Goal: Task Accomplishment & Management: Complete application form

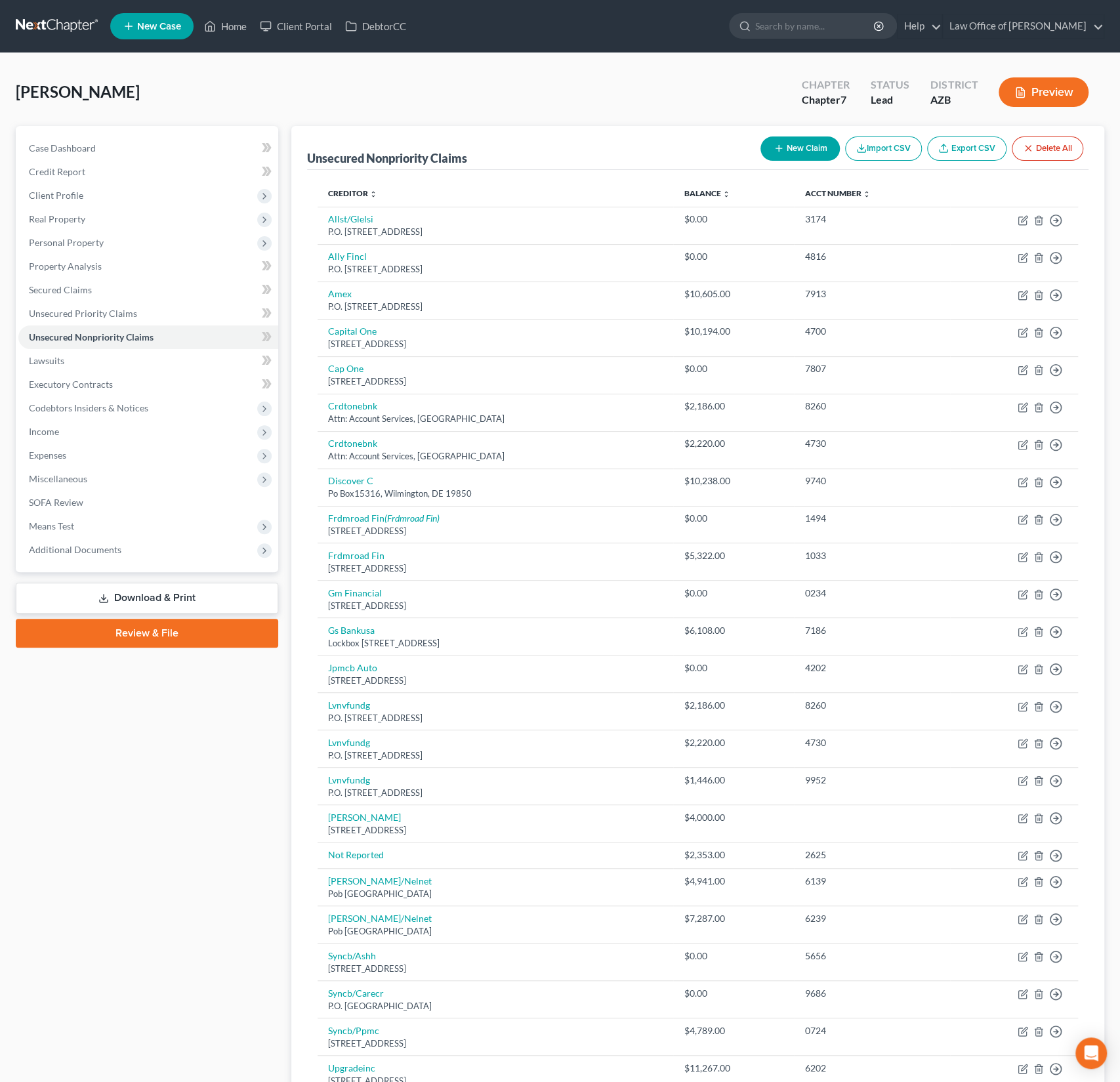
click at [251, 97] on div "[PERSON_NAME] Upgraded Chapter Chapter 7 Status Lead District [GEOGRAPHIC_DATA]…" at bounding box center [560, 97] width 1088 height 57
click at [237, 31] on link "Home" at bounding box center [225, 26] width 56 height 23
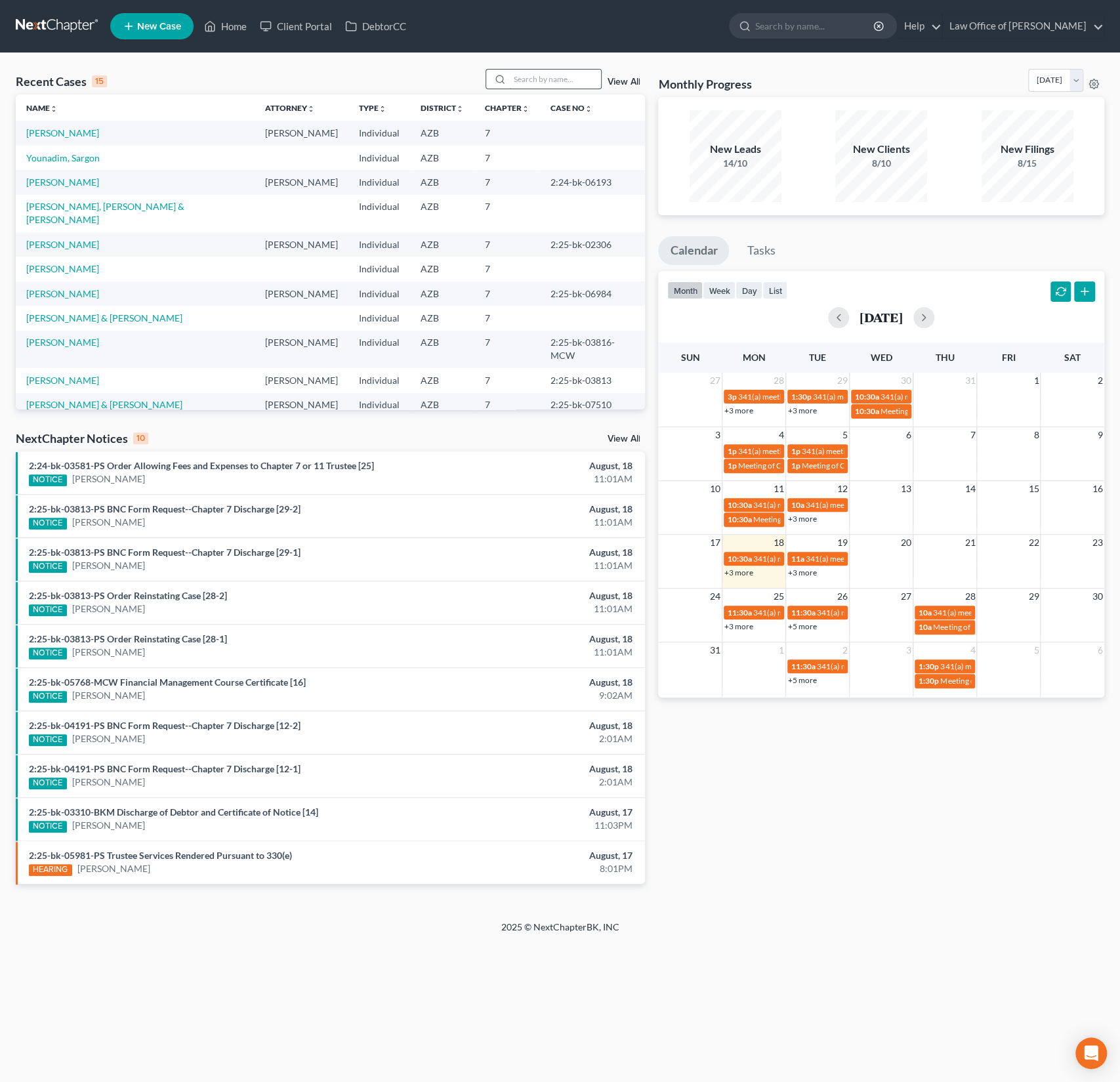
click at [541, 77] on input "search" at bounding box center [554, 79] width 92 height 19
type input "[PERSON_NAME]"
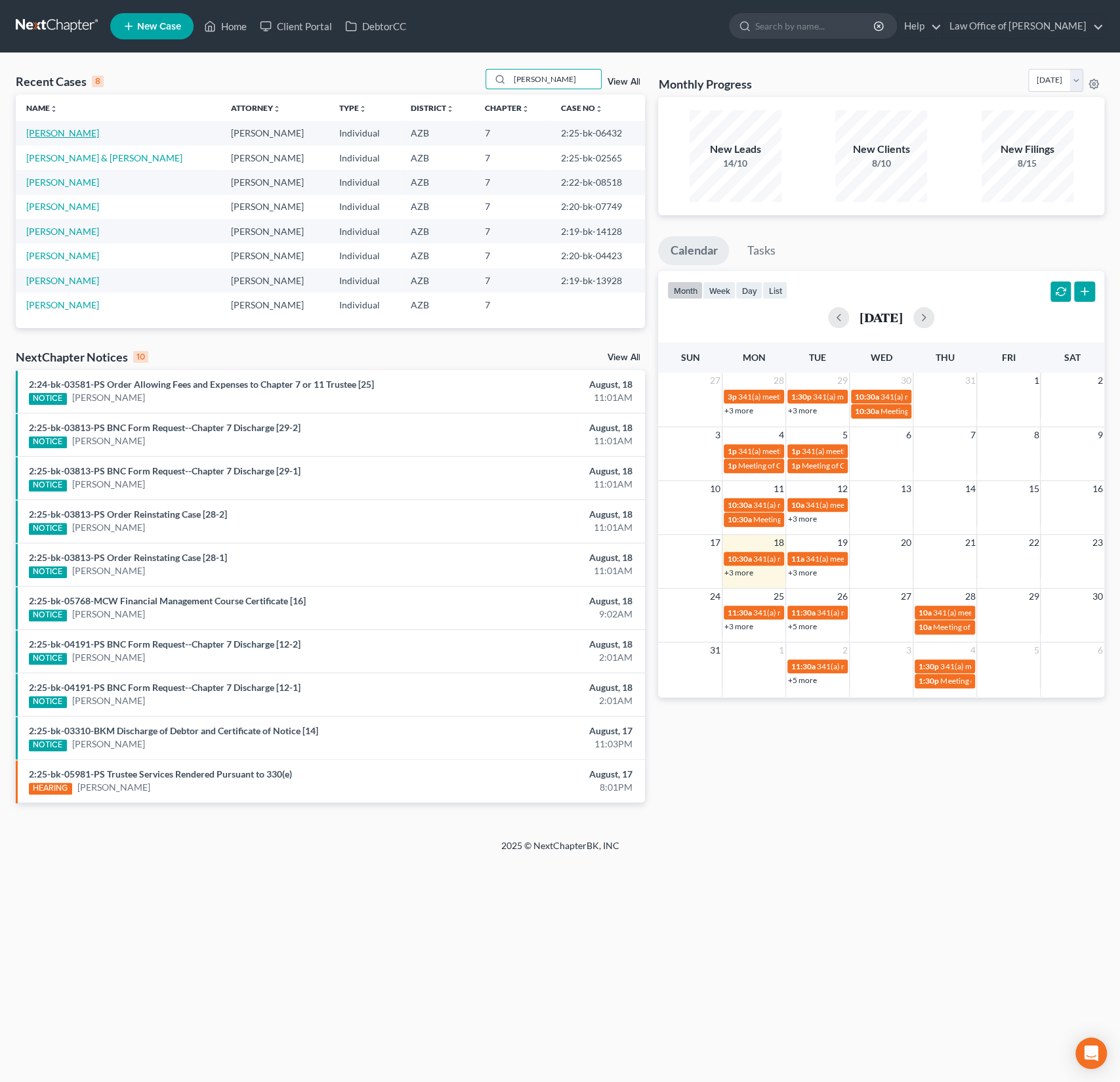
click at [57, 136] on link "[PERSON_NAME]" at bounding box center [62, 133] width 73 height 11
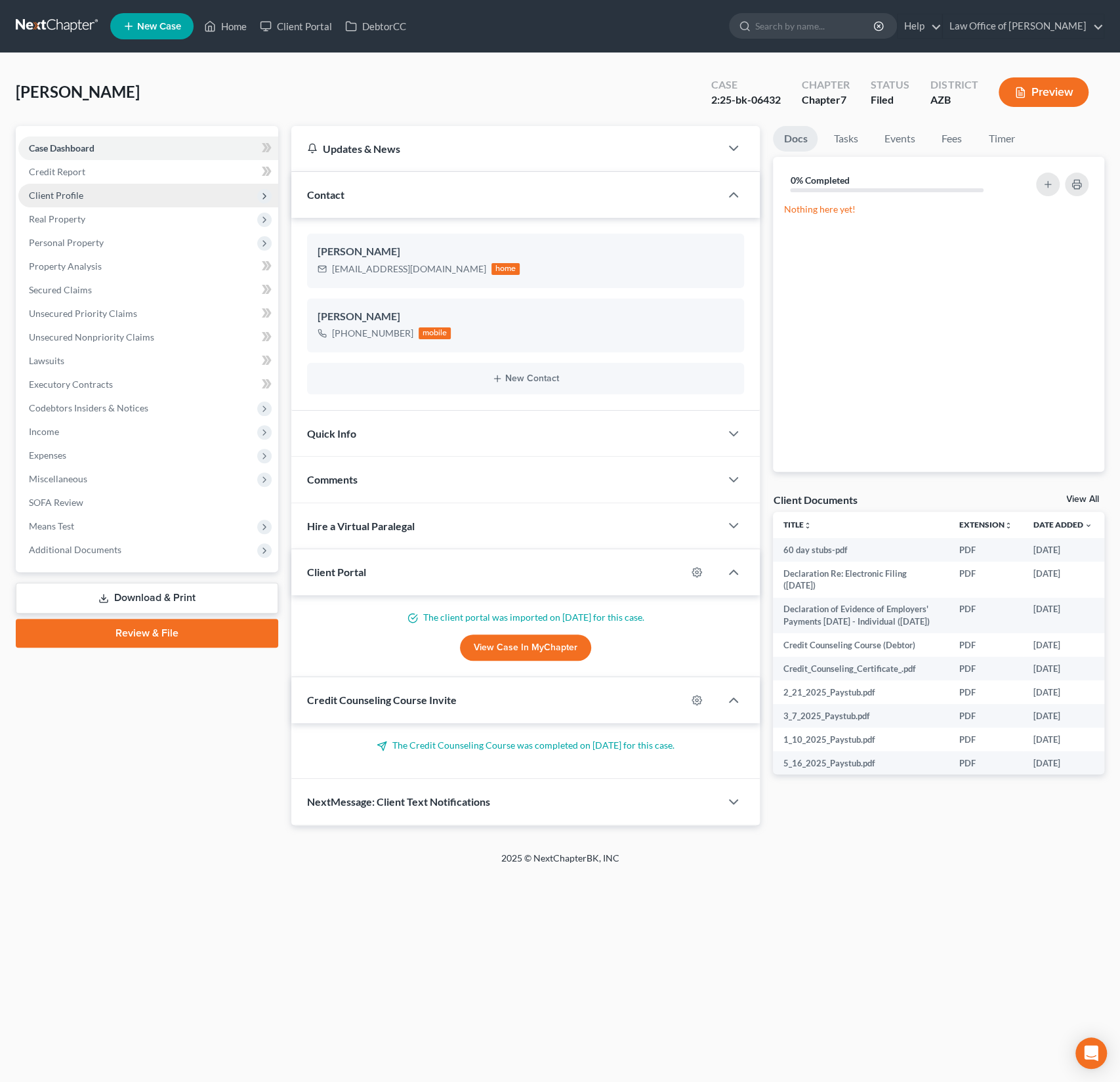
click at [97, 199] on span "Client Profile" at bounding box center [148, 195] width 260 height 23
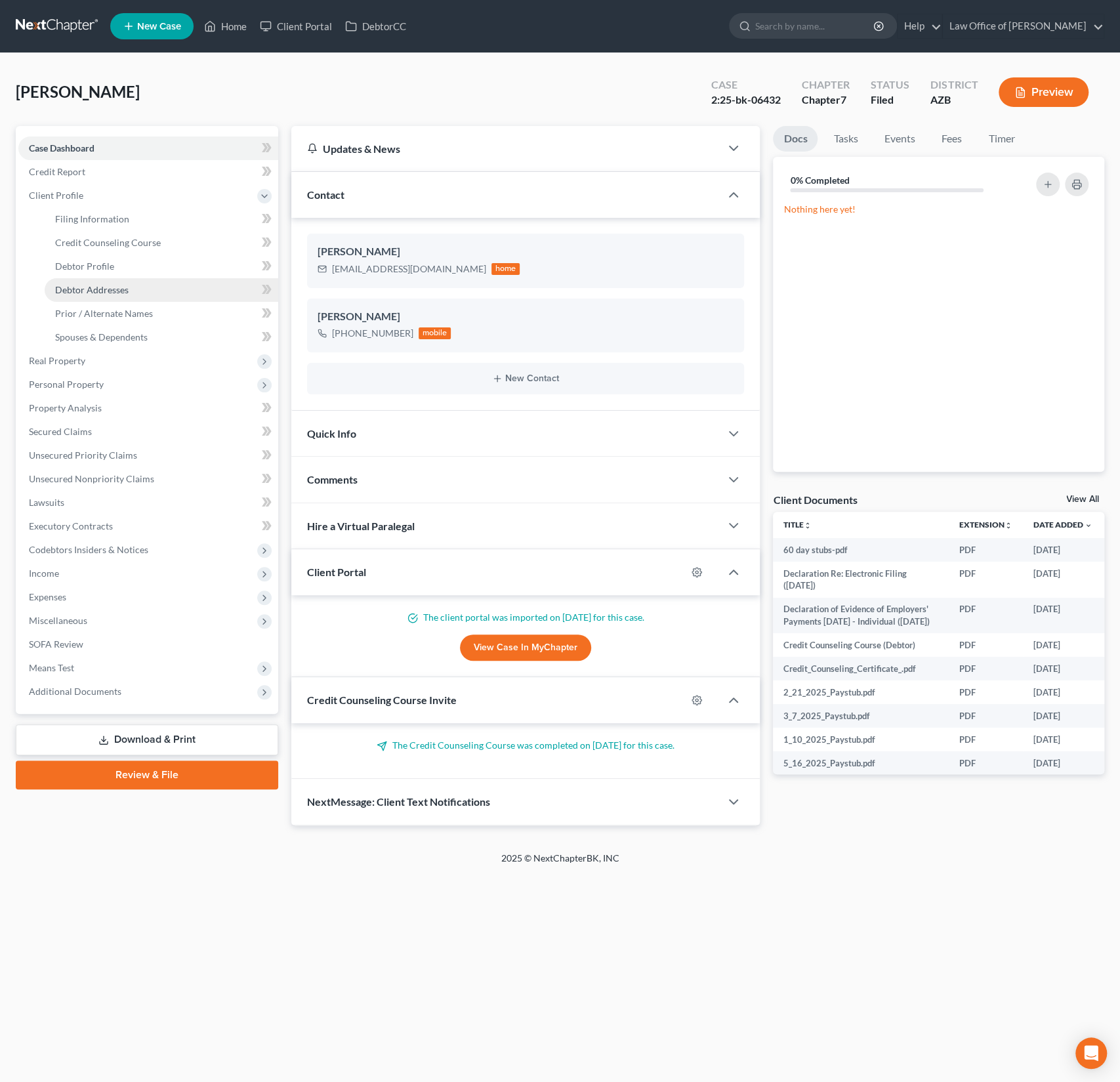
click at [104, 293] on span "Debtor Addresses" at bounding box center [91, 289] width 73 height 11
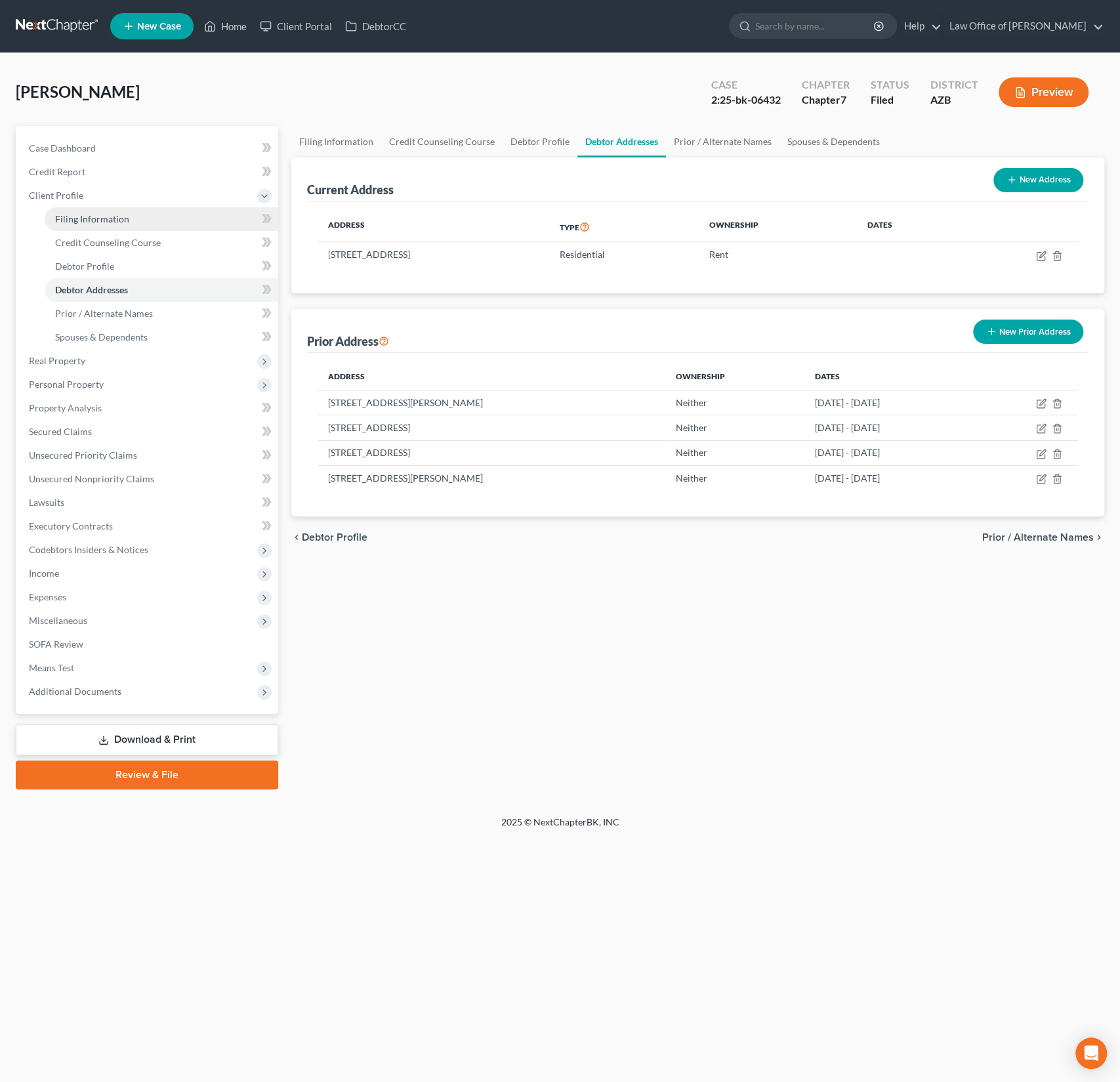
click at [97, 221] on span "Filing Information" at bounding box center [92, 219] width 74 height 11
select select "1"
select select "0"
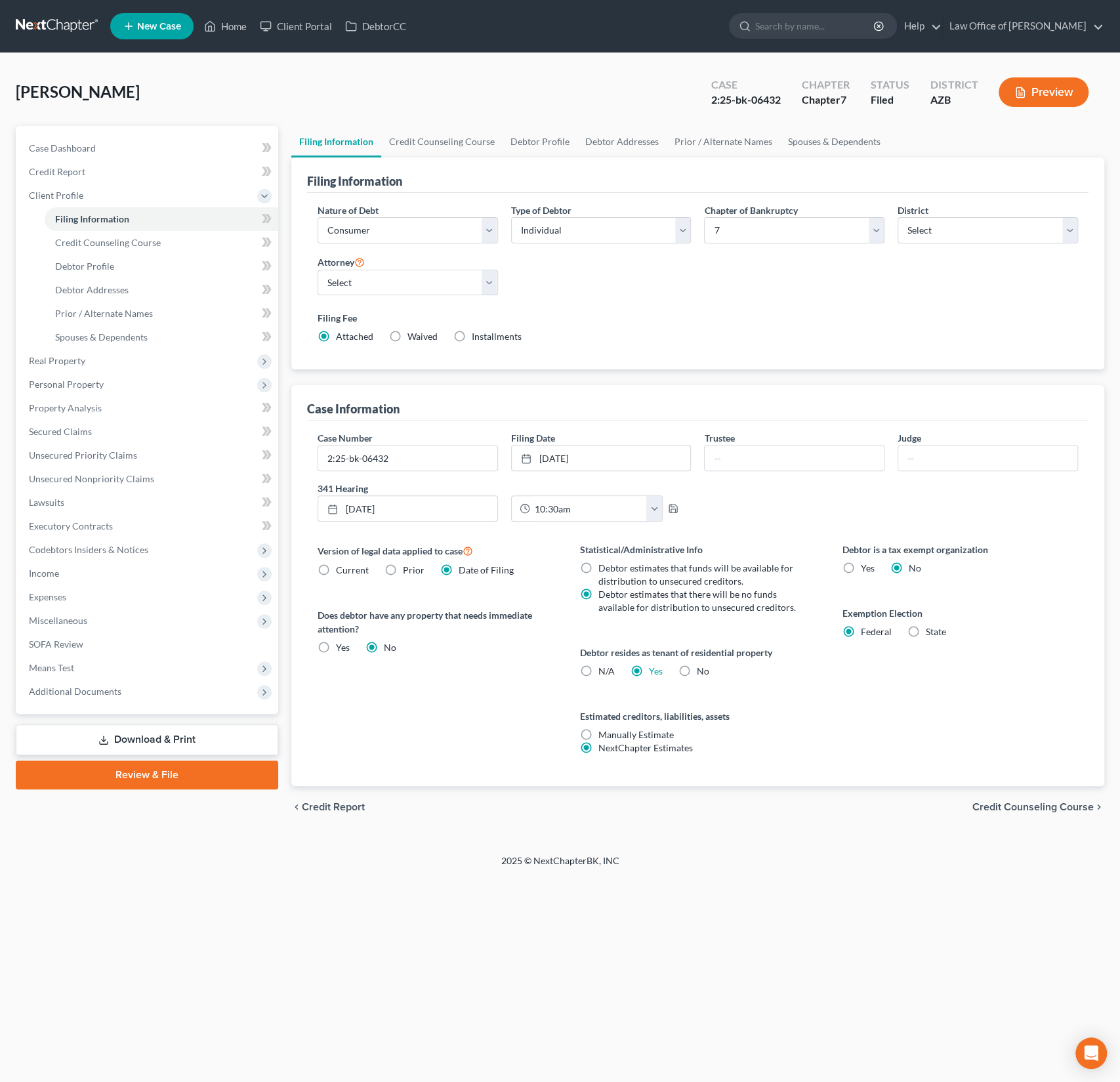
click at [195, 71] on div "[PERSON_NAME] Upgraded Case 2:25-bk-06432 Chapter Chapter 7 Status Filed Distri…" at bounding box center [560, 97] width 1088 height 57
click at [153, 34] on link "New Case" at bounding box center [153, 26] width 84 height 26
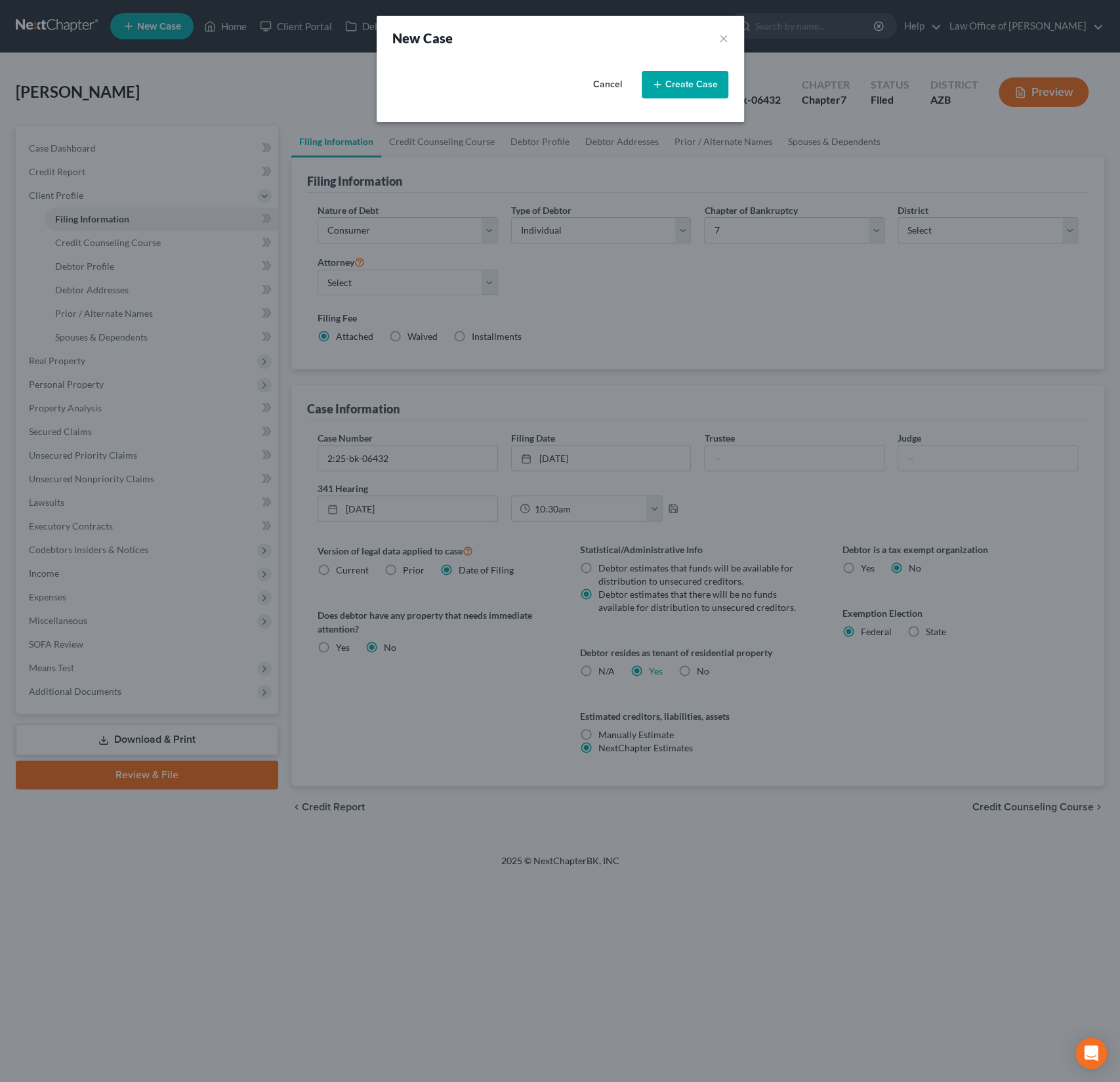
select select "4"
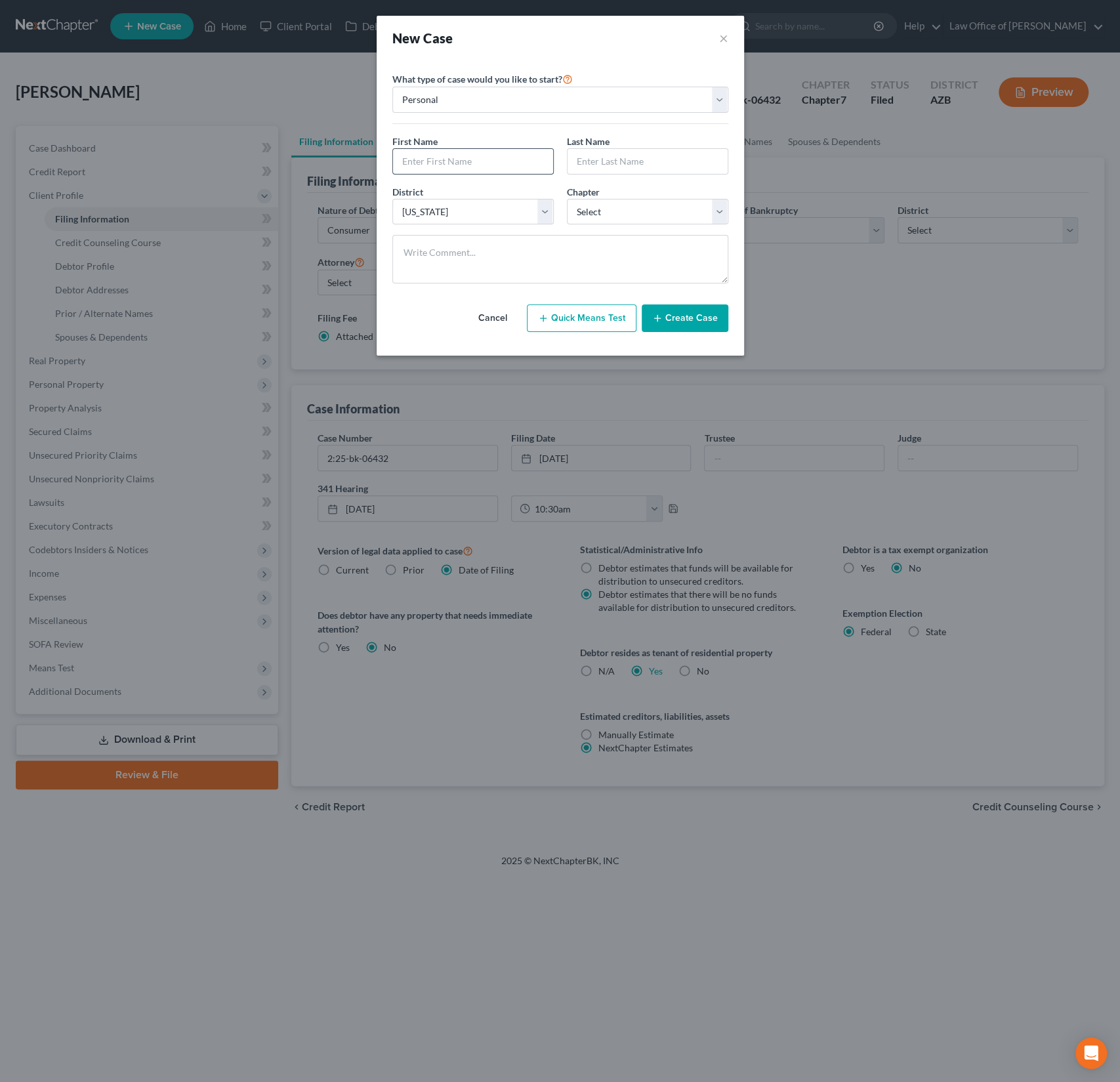
click at [465, 167] on input "text" at bounding box center [473, 161] width 160 height 25
type input "[PERSON_NAME]"
click at [639, 205] on select "Select 7 11 12 13" at bounding box center [647, 212] width 162 height 26
select select "0"
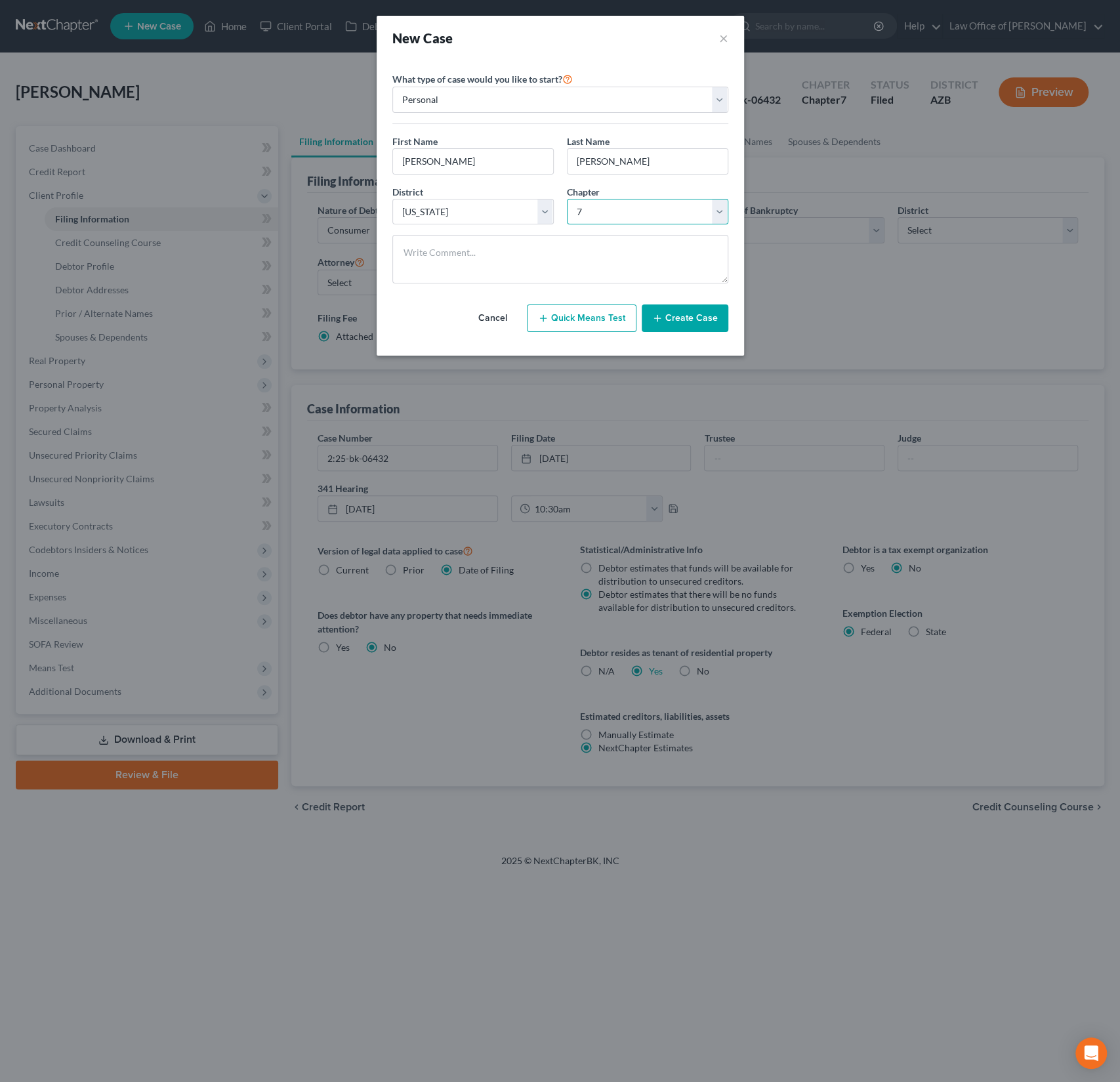
click at [567, 199] on select "Select 7 11 12 13" at bounding box center [647, 212] width 162 height 26
click at [694, 319] on button "Create Case" at bounding box center [685, 318] width 87 height 28
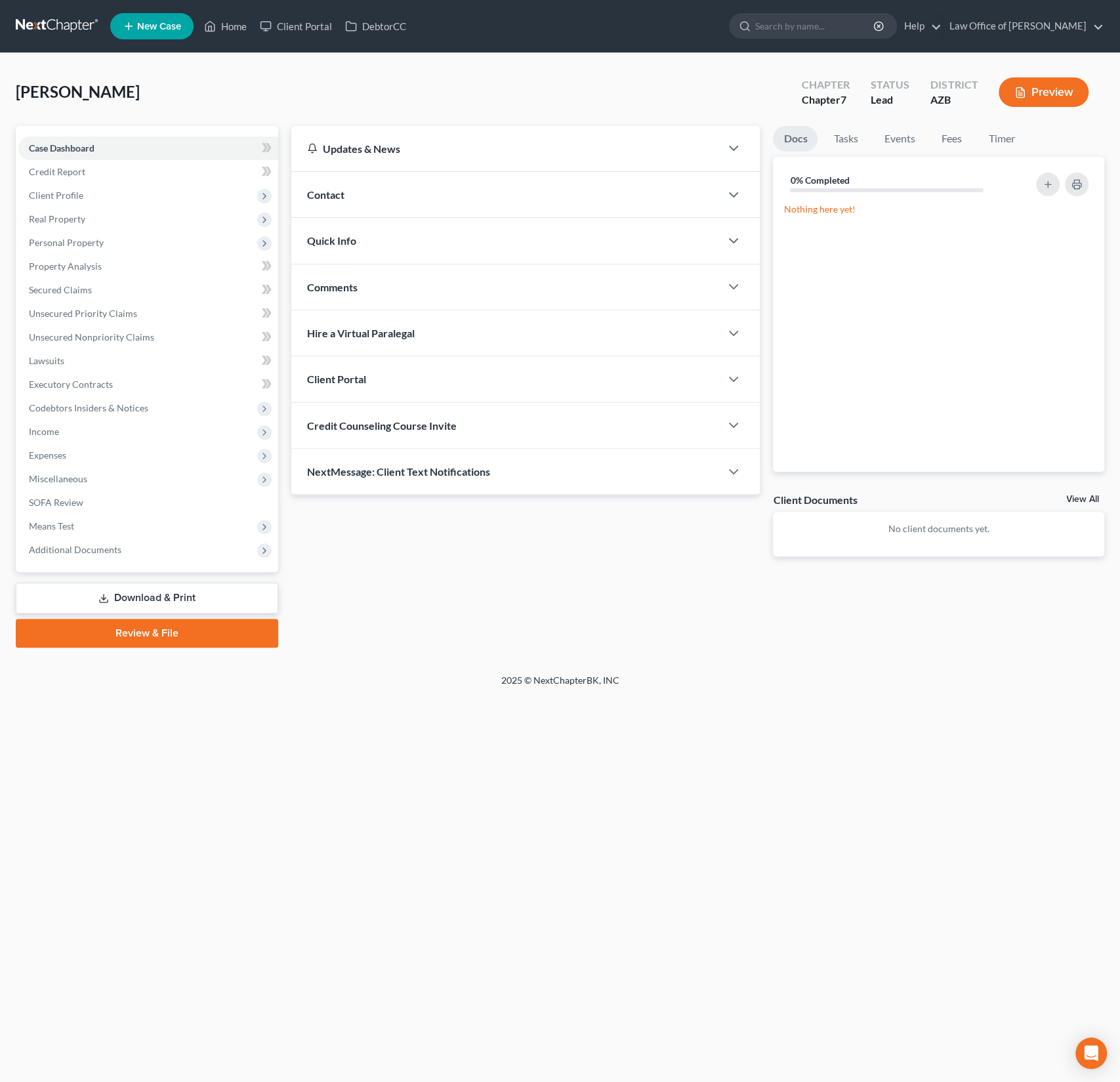
click at [372, 434] on div "Credit Counseling Course Invite" at bounding box center [506, 425] width 430 height 46
click at [373, 468] on input "text" at bounding box center [451, 477] width 287 height 25
paste input "[EMAIL_ADDRESS][DOMAIN_NAME]"
type input "[EMAIL_ADDRESS][DOMAIN_NAME]"
click at [662, 473] on button "Send Email" at bounding box center [674, 477] width 137 height 26
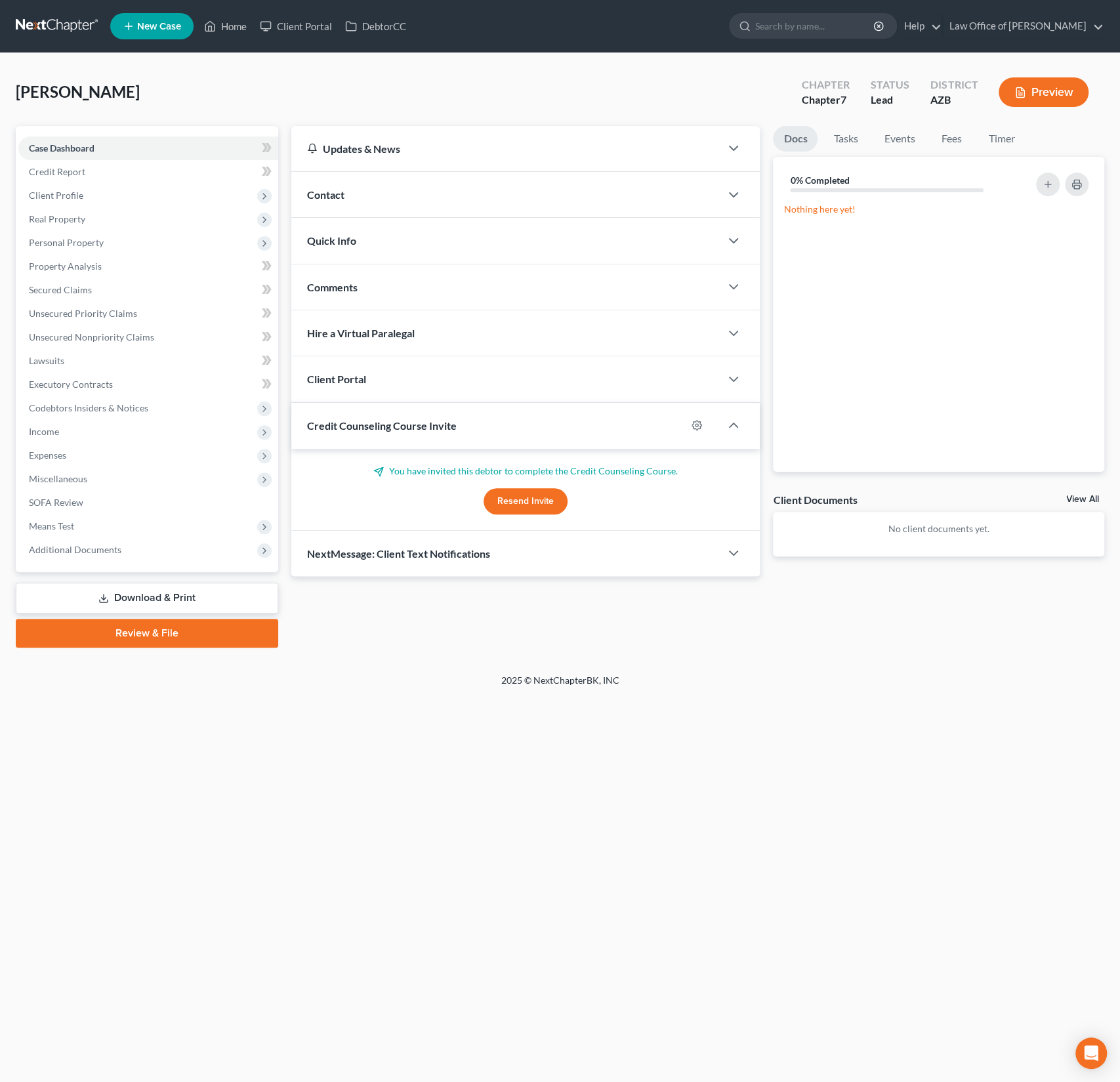
click at [370, 378] on div "Client Portal" at bounding box center [506, 379] width 430 height 46
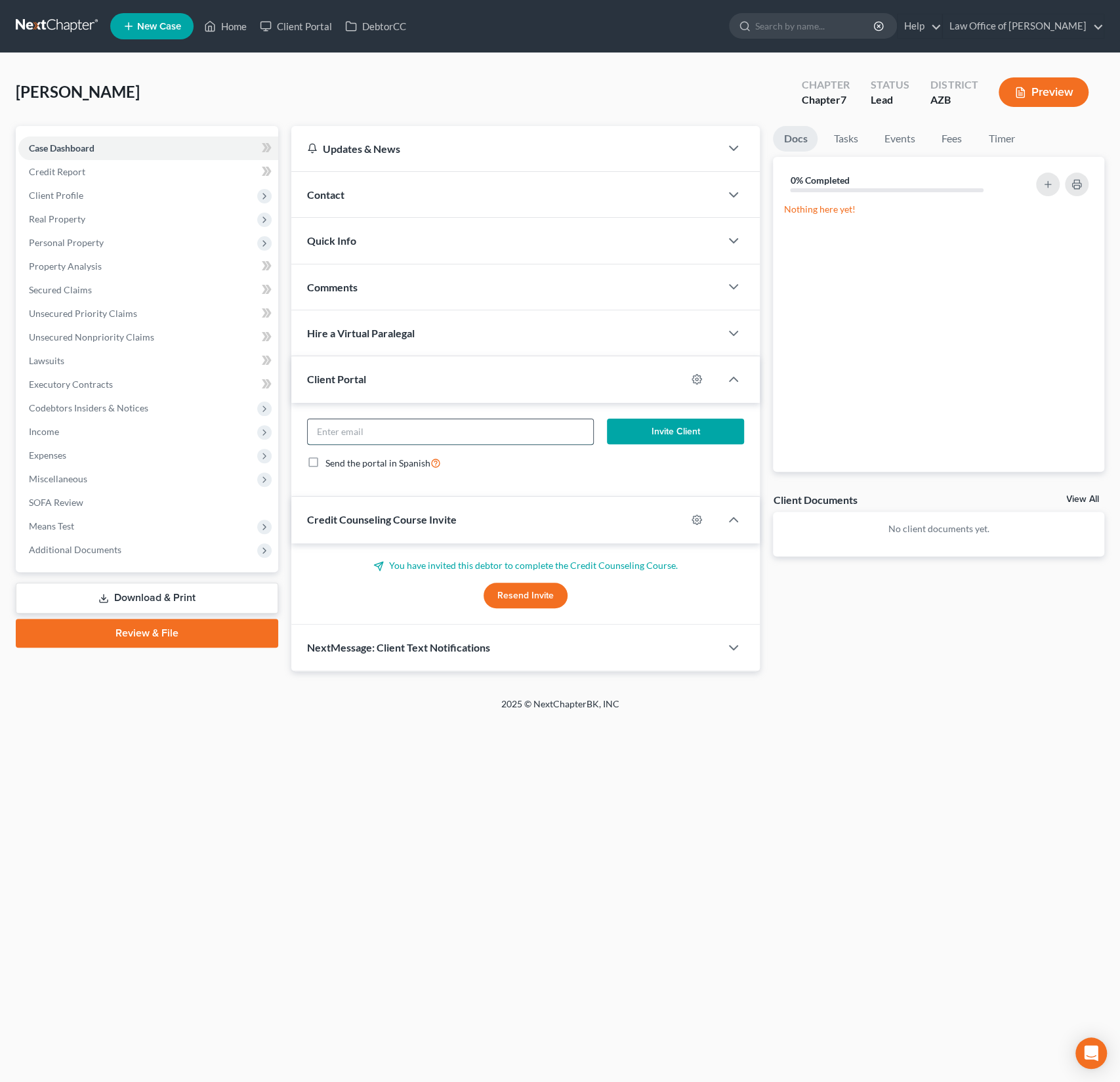
click at [362, 422] on input "email" at bounding box center [451, 432] width 287 height 25
paste input "[EMAIL_ADDRESS][DOMAIN_NAME]"
type input "[EMAIL_ADDRESS][DOMAIN_NAME]"
click at [661, 424] on button "Invite Client" at bounding box center [674, 432] width 137 height 26
